Goal: Task Accomplishment & Management: Use online tool/utility

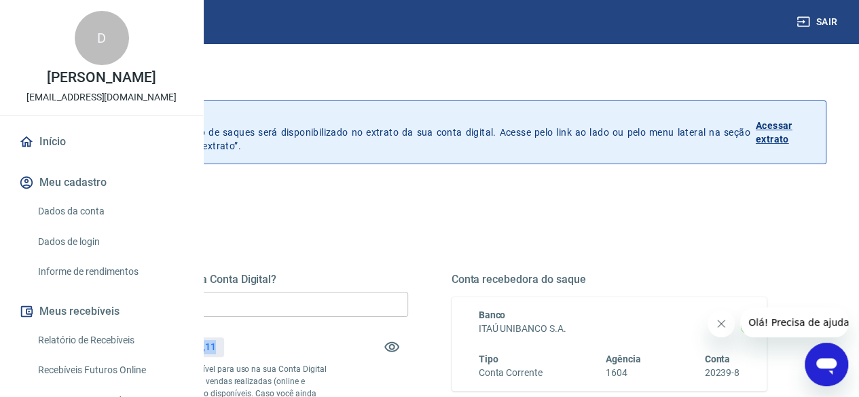
drag, startPoint x: 375, startPoint y: 346, endPoint x: 418, endPoint y: 346, distance: 43.5
click at [223, 346] on div "R$ 1.414,11" at bounding box center [190, 348] width 67 height 20
copy p "1.414,11"
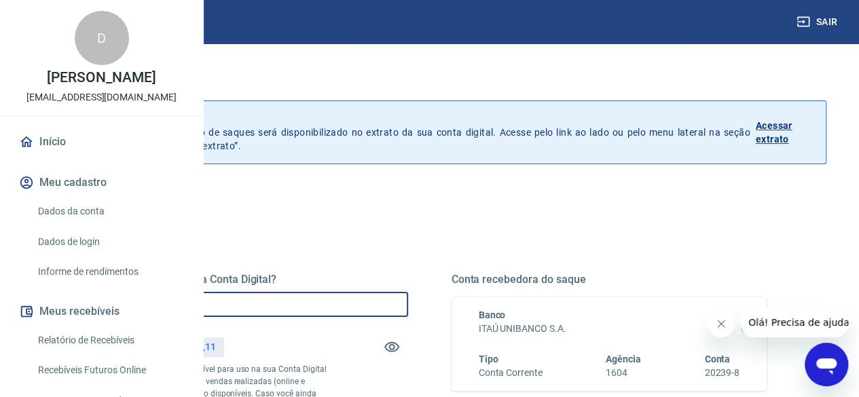
drag, startPoint x: 349, startPoint y: 304, endPoint x: 274, endPoint y: 305, distance: 74.7
paste input "1.414,11"
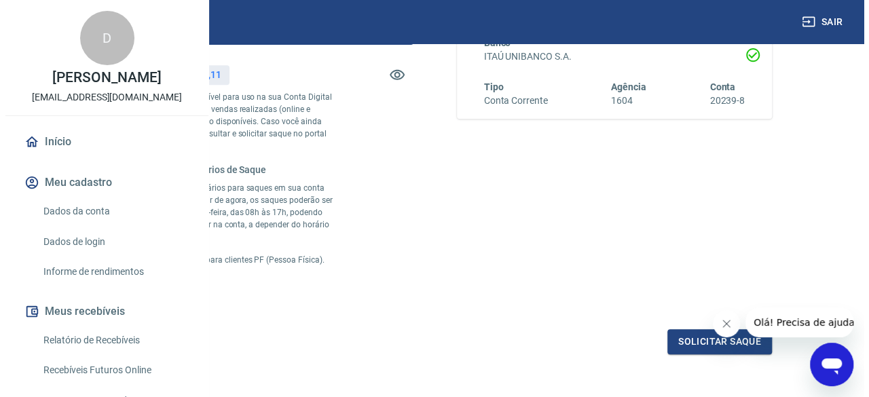
scroll to position [462, 0]
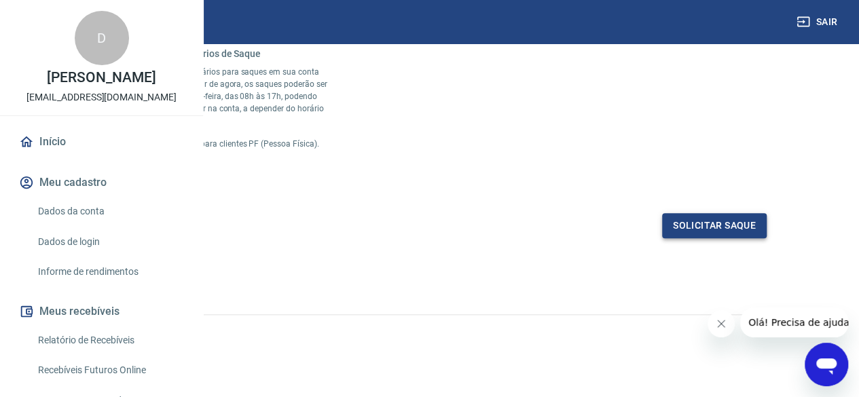
type input "R$ 1.414,11"
click at [713, 227] on button "Solicitar saque" at bounding box center [714, 225] width 105 height 25
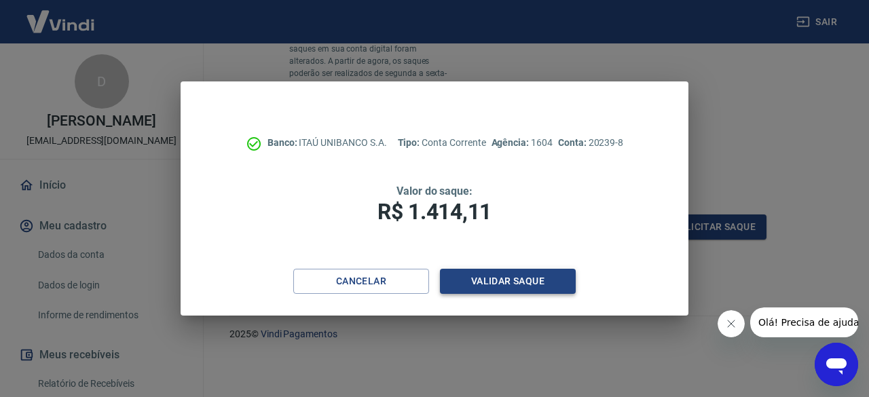
click at [490, 281] on button "Validar saque" at bounding box center [508, 281] width 136 height 25
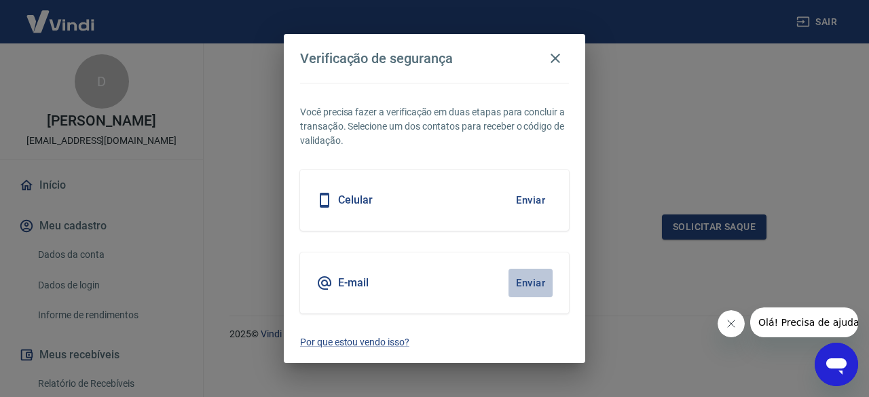
click at [529, 286] on button "Enviar" at bounding box center [531, 283] width 44 height 29
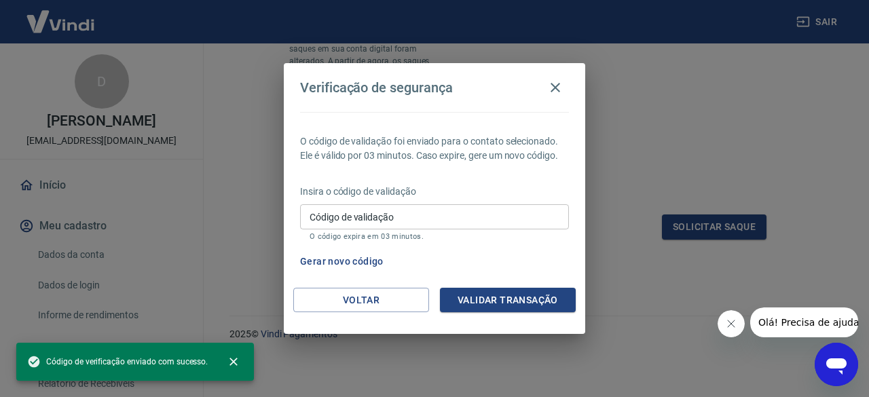
click at [433, 213] on input "Código de validação" at bounding box center [434, 216] width 269 height 25
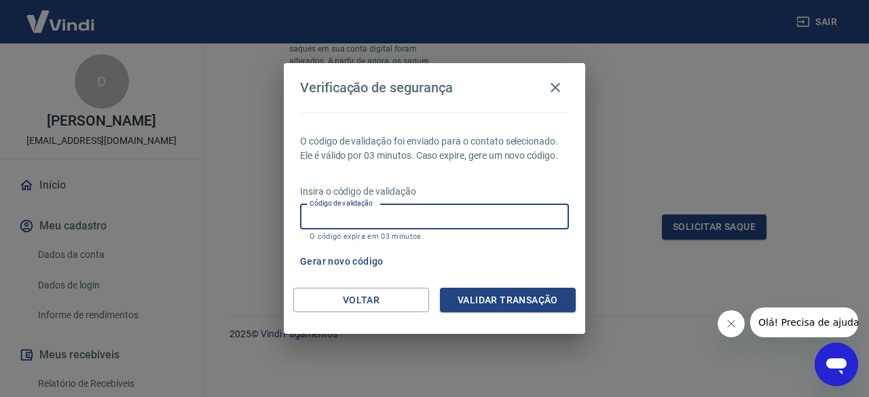
paste input "909497"
type input "909497"
click at [507, 297] on button "Validar transação" at bounding box center [508, 300] width 136 height 25
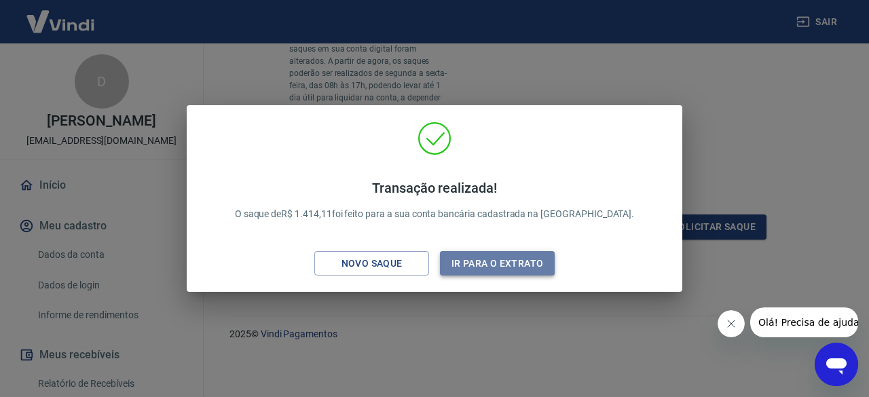
click at [522, 257] on button "Ir para o extrato" at bounding box center [497, 263] width 115 height 25
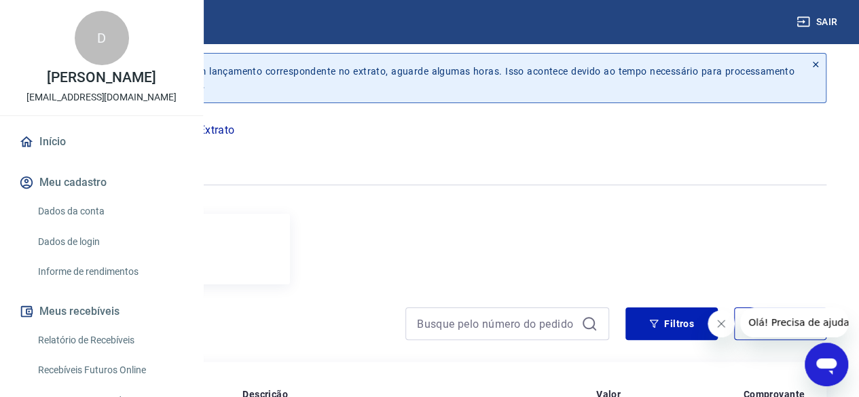
scroll to position [327, 0]
